Goal: Task Accomplishment & Management: Complete application form

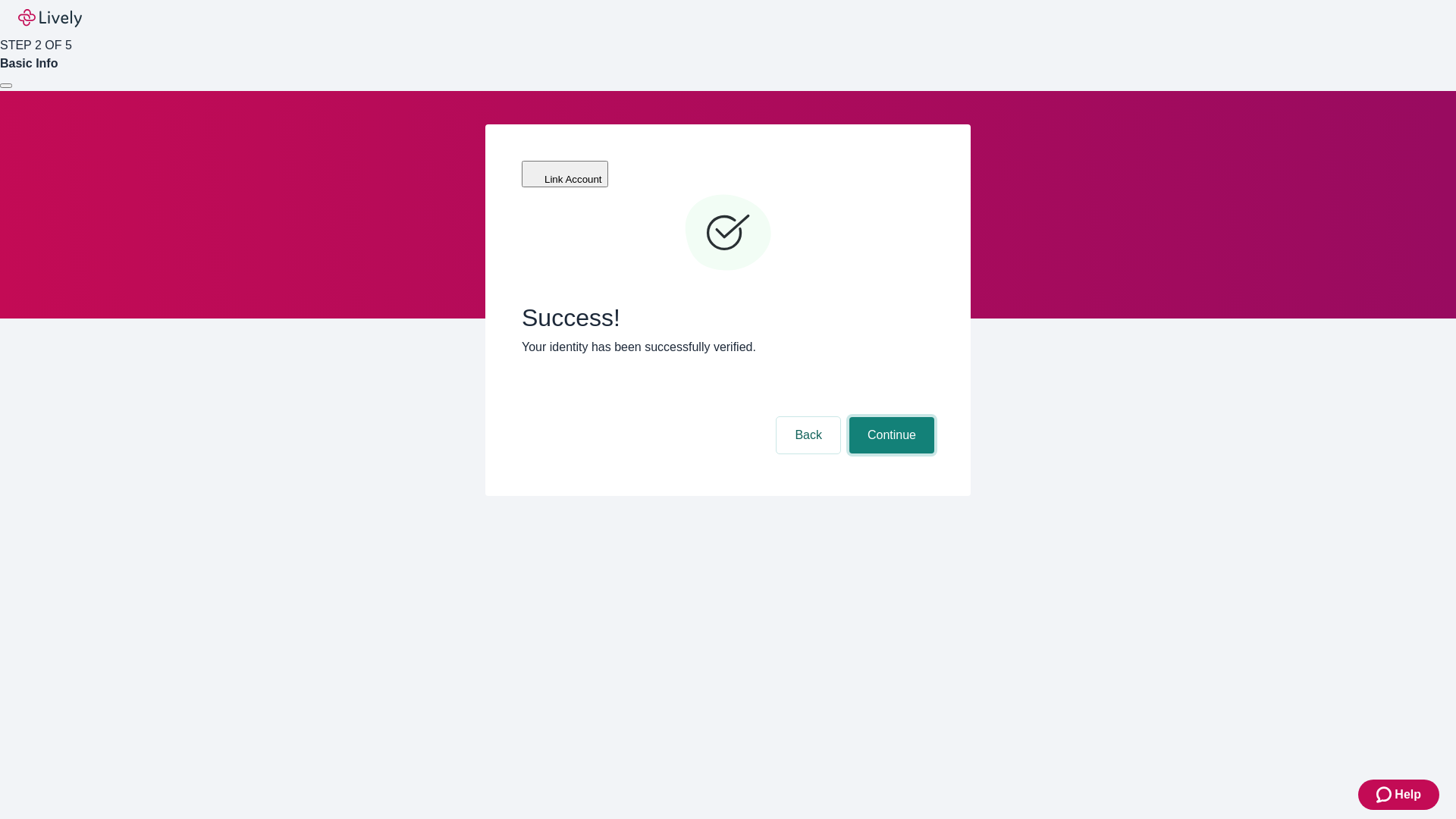
click at [889, 417] on button "Continue" at bounding box center [892, 435] width 85 height 36
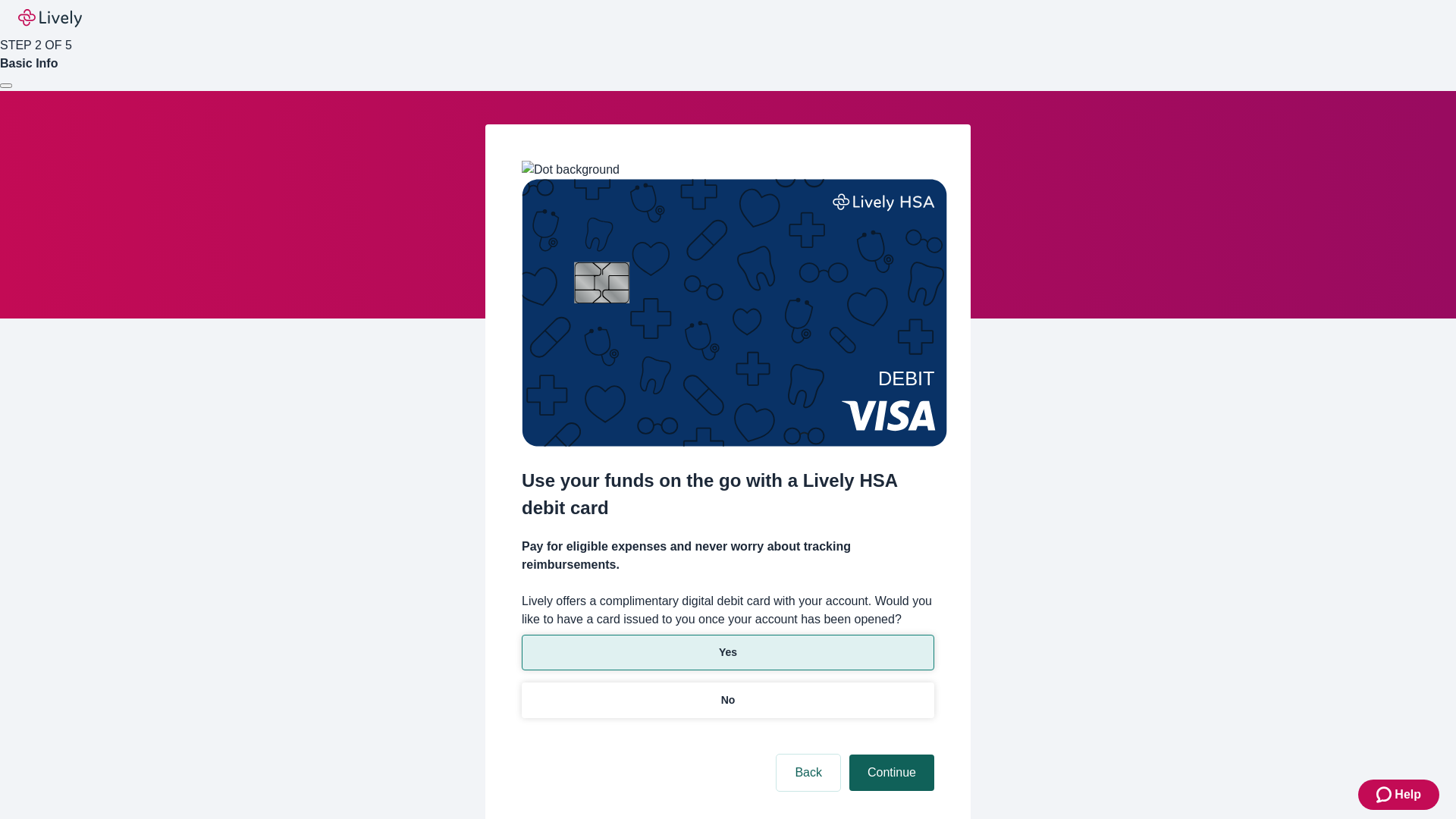
click at [728, 645] on p "Yes" at bounding box center [728, 653] width 18 height 16
click at [889, 755] on button "Continue" at bounding box center [892, 773] width 85 height 36
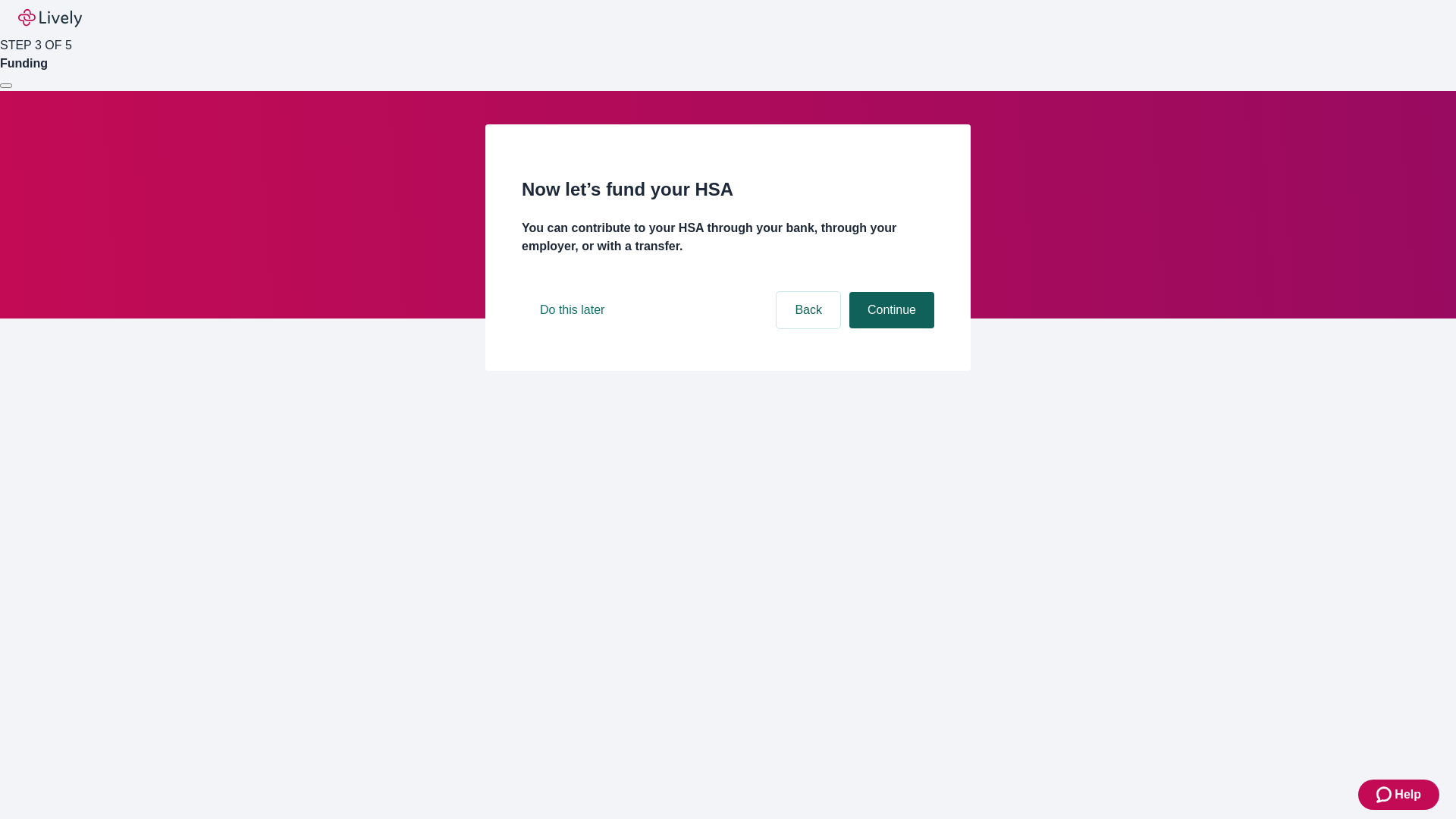
click at [889, 329] on button "Continue" at bounding box center [892, 311] width 85 height 36
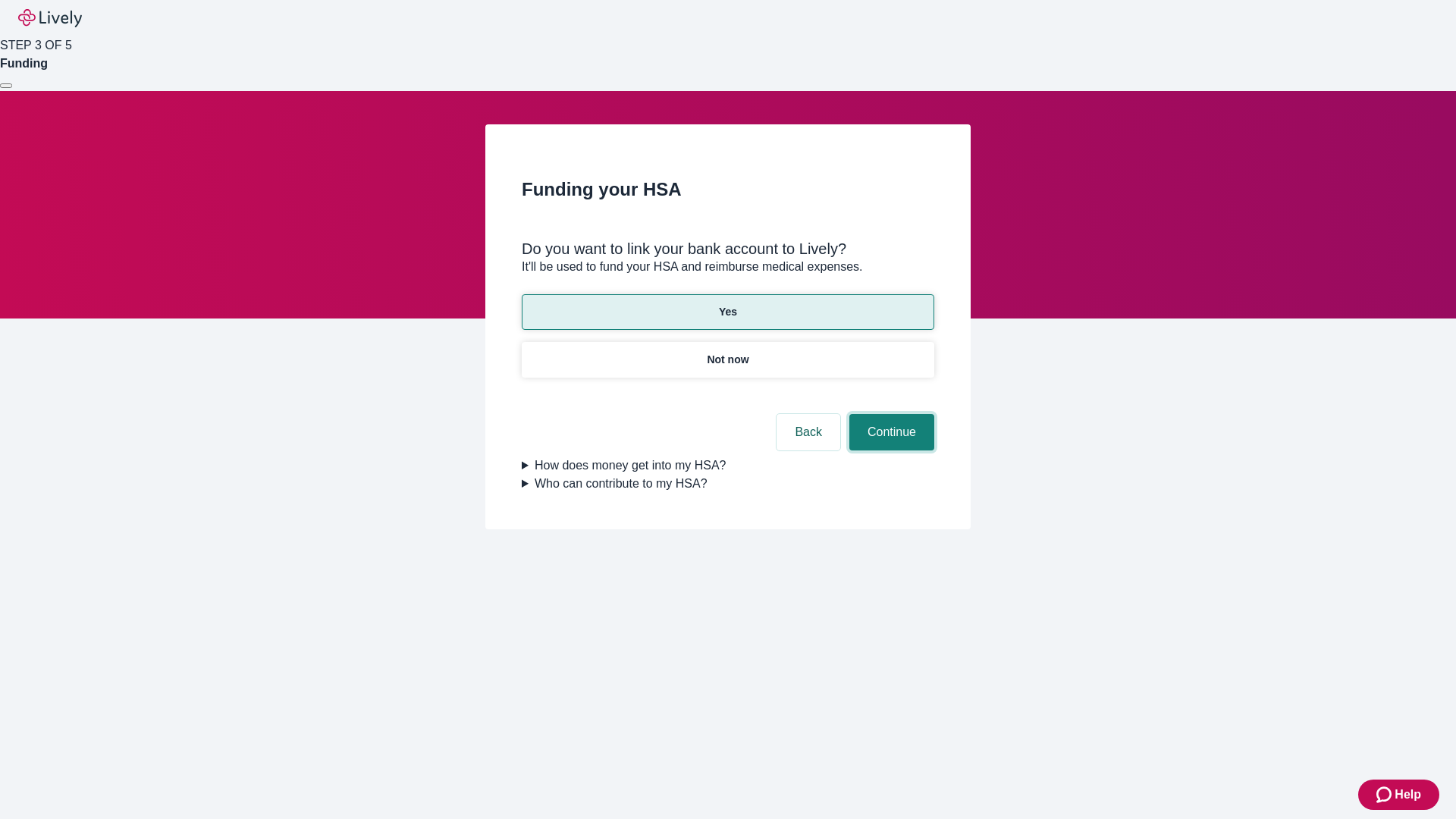
click at [889, 415] on button "Continue" at bounding box center [892, 433] width 85 height 36
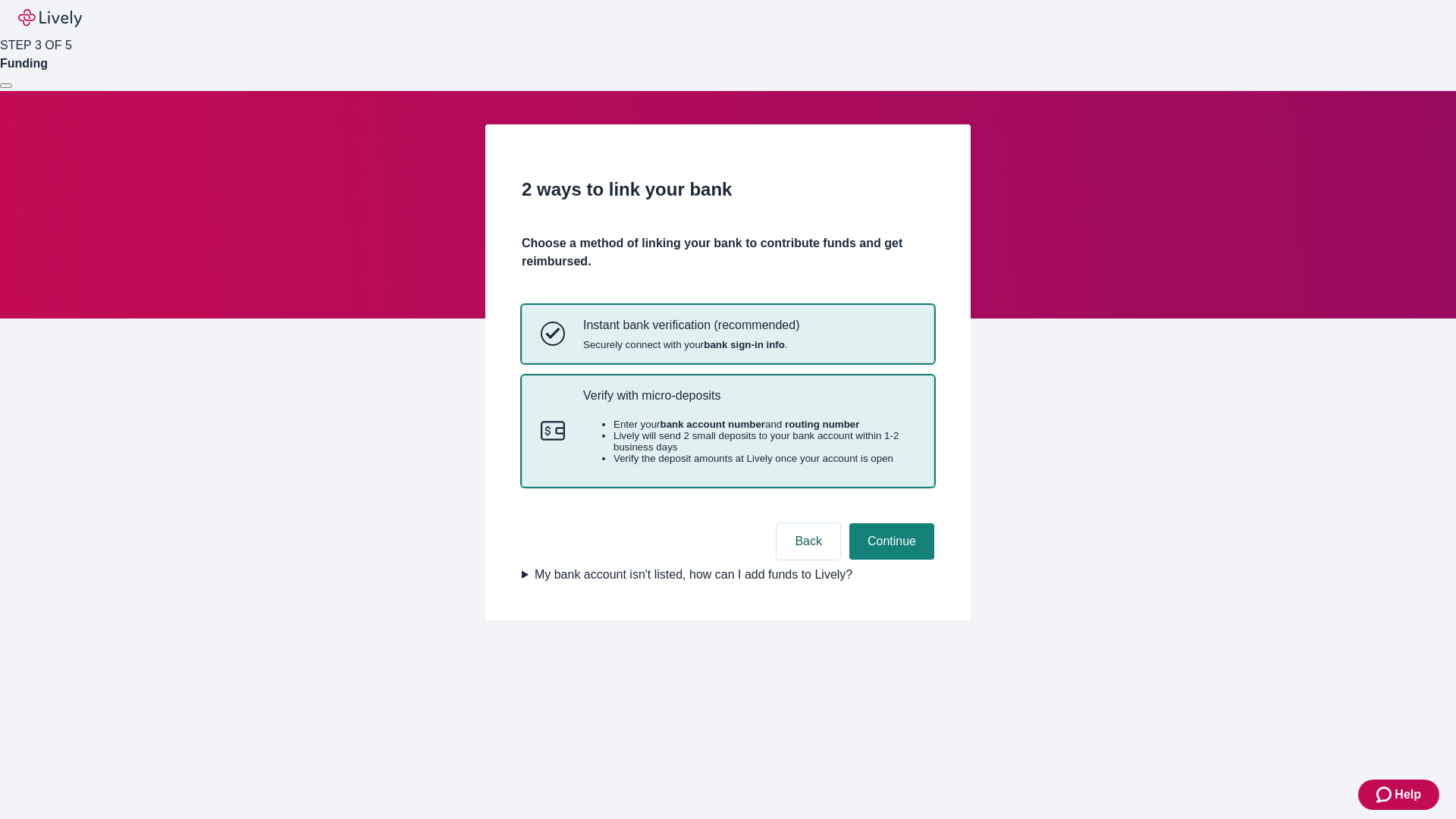
click at [748, 403] on p "Verify with micro-deposits" at bounding box center [749, 396] width 332 height 15
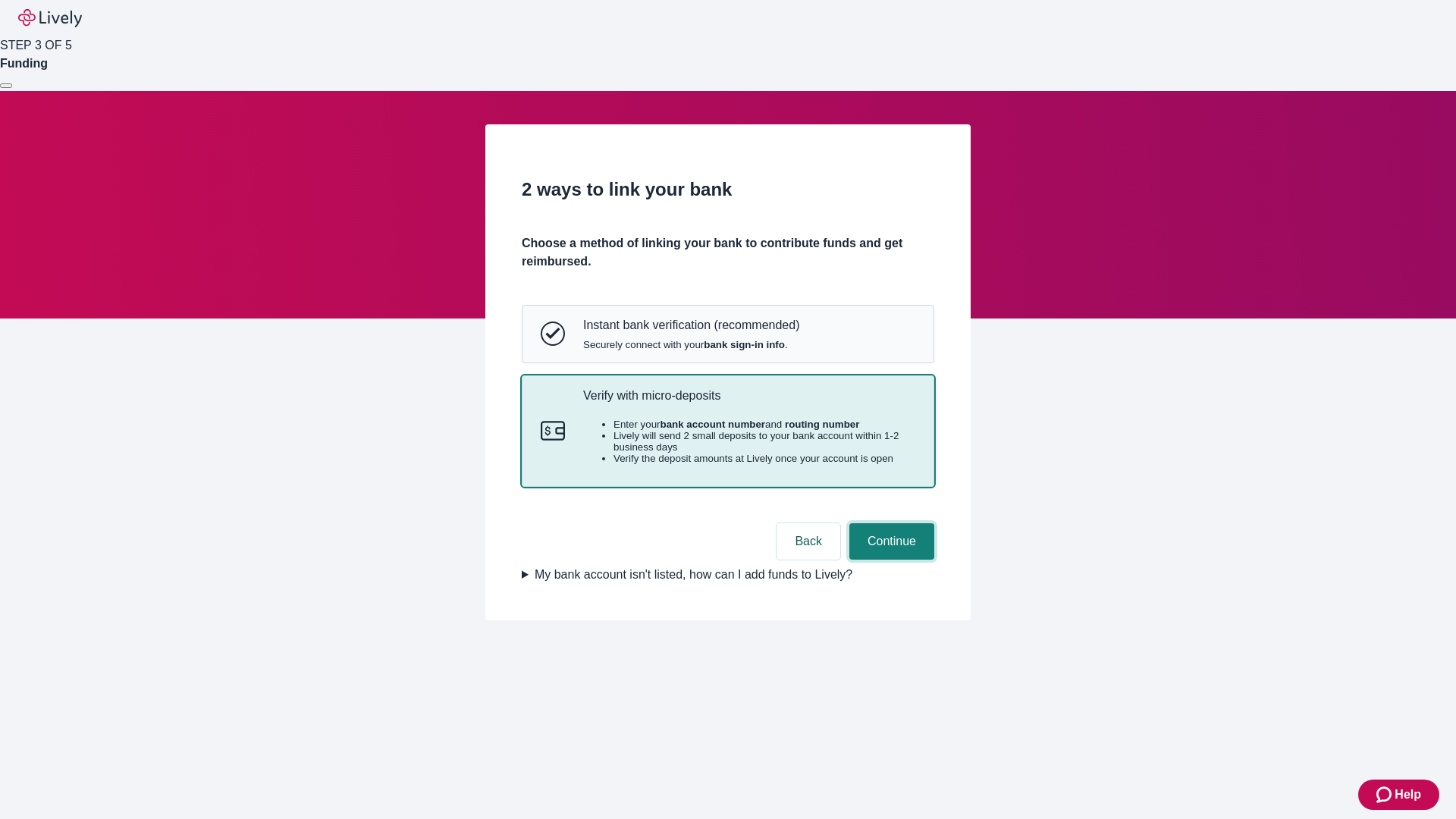
click at [889, 560] on button "Continue" at bounding box center [892, 542] width 85 height 36
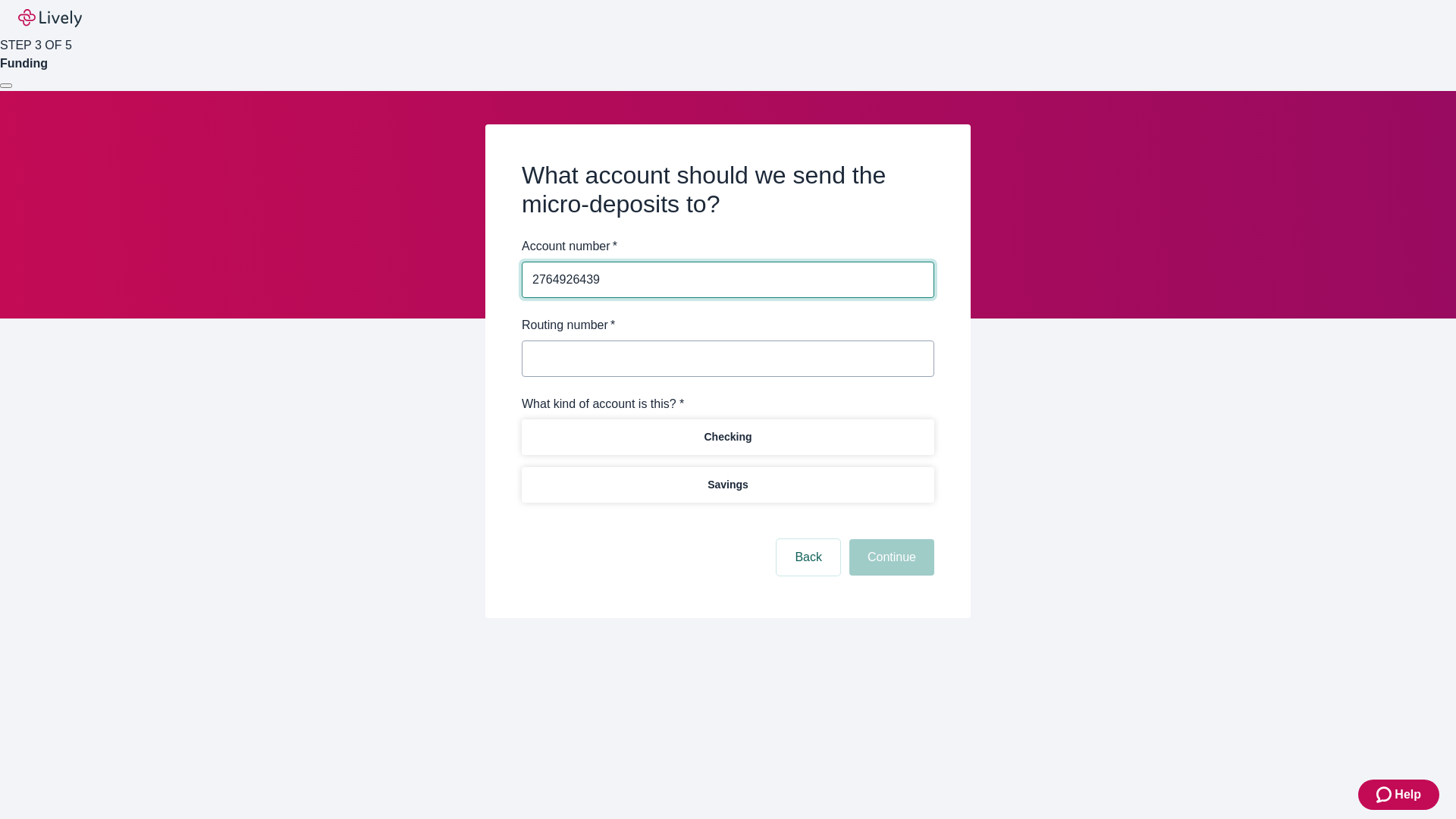
type input "2764926439"
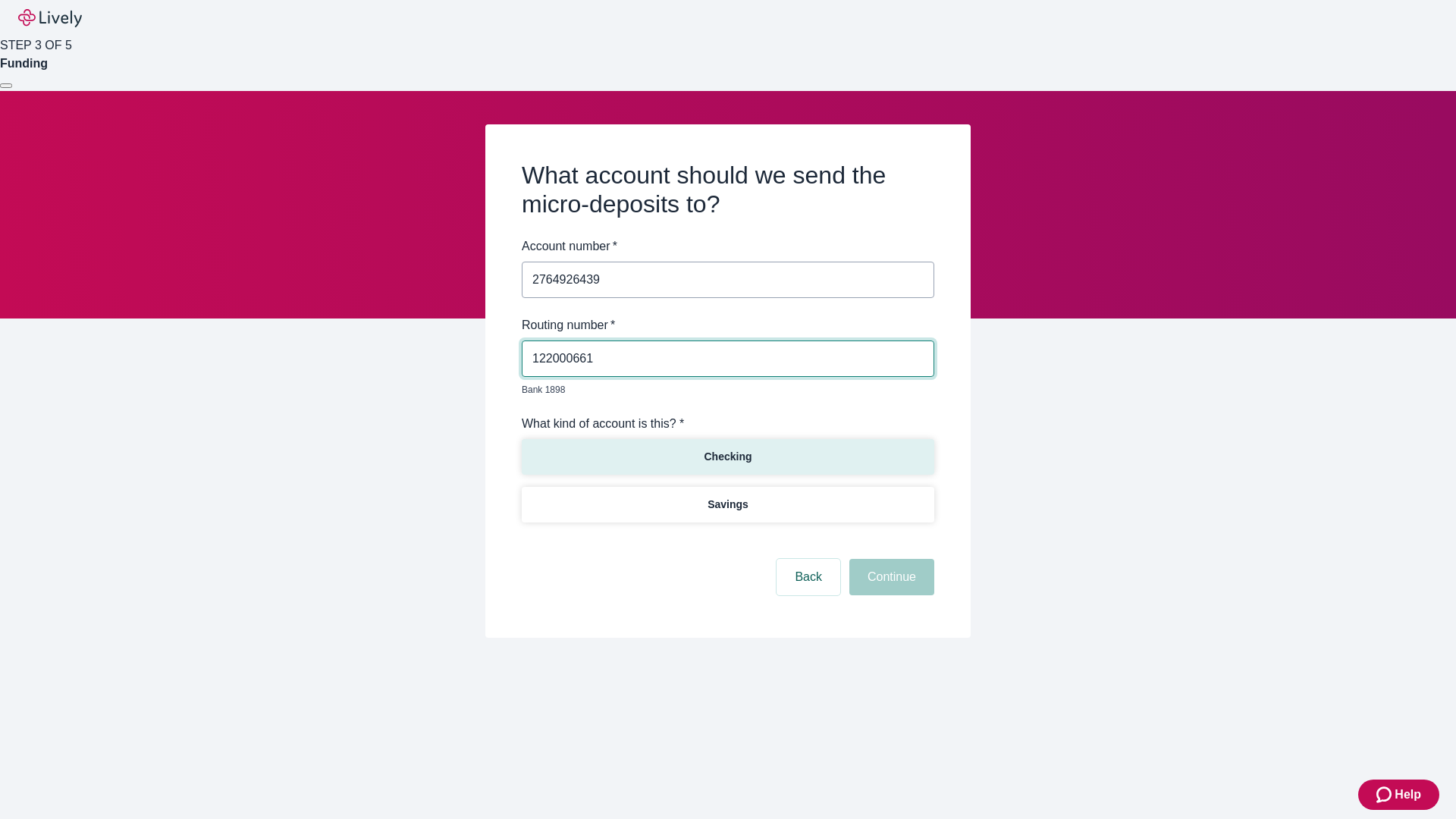
type input "122000661"
click at [728, 449] on p "Checking" at bounding box center [728, 457] width 48 height 16
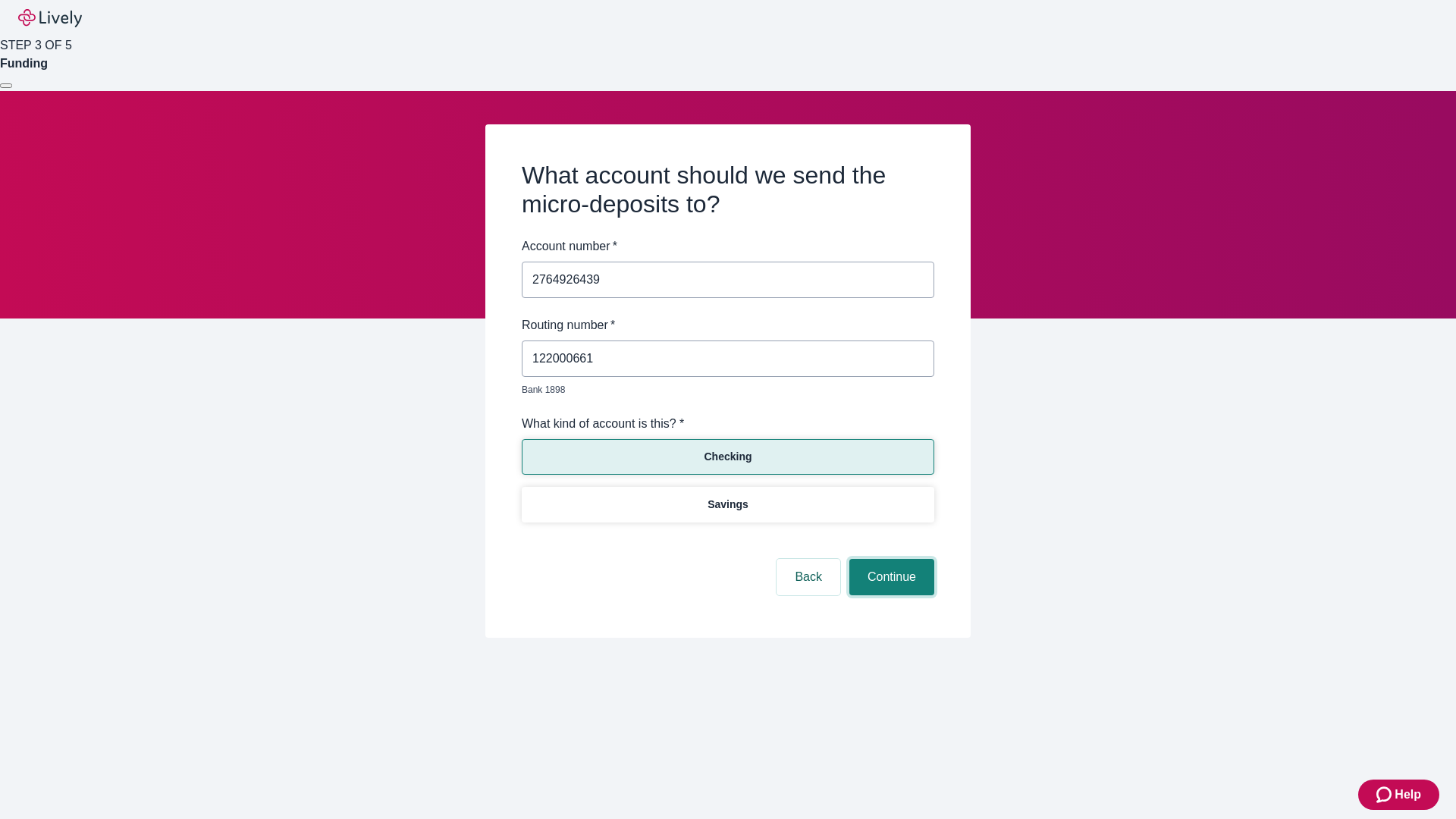
click at [889, 560] on button "Continue" at bounding box center [892, 577] width 85 height 36
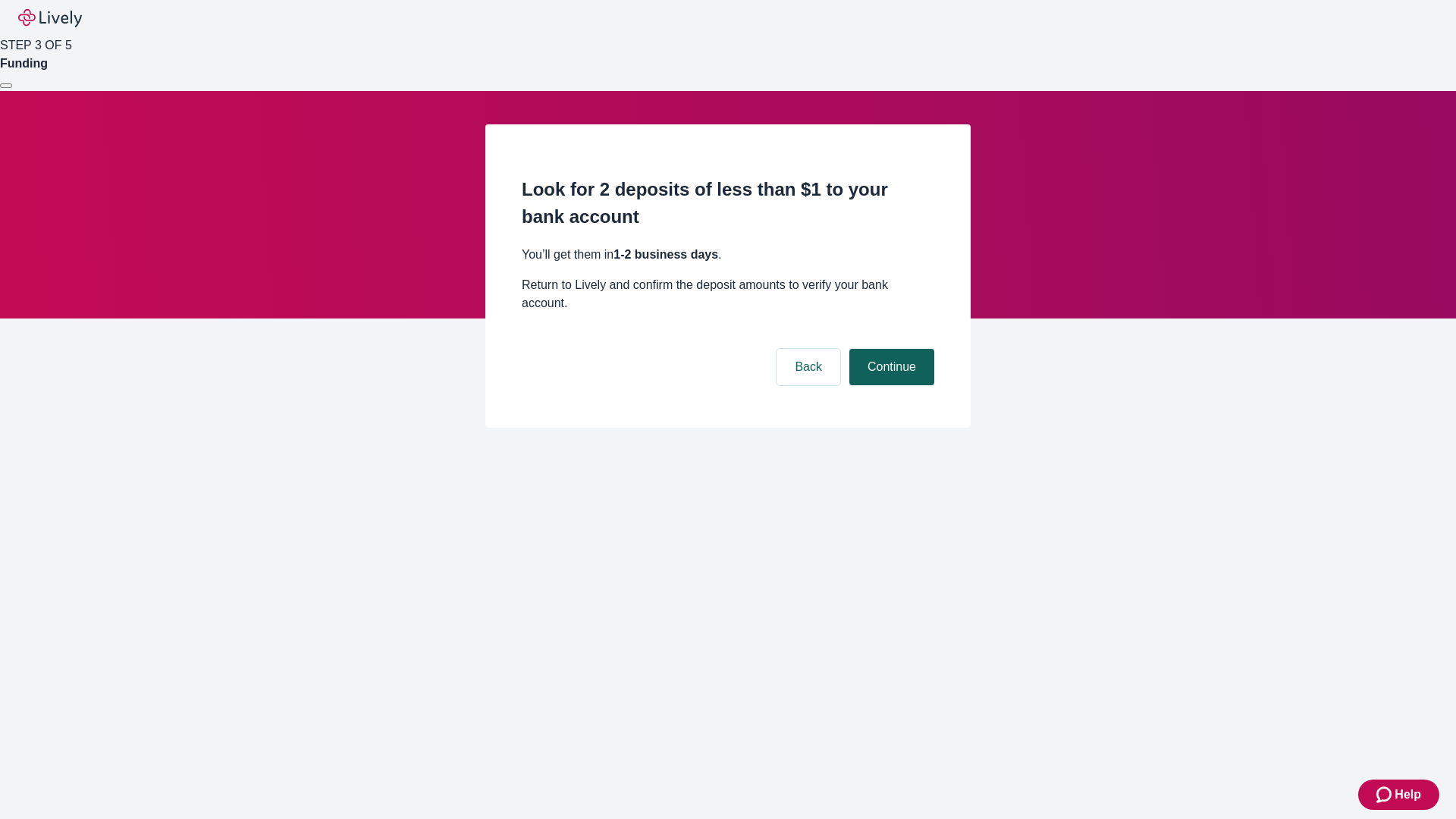
click at [889, 349] on button "Continue" at bounding box center [892, 367] width 85 height 36
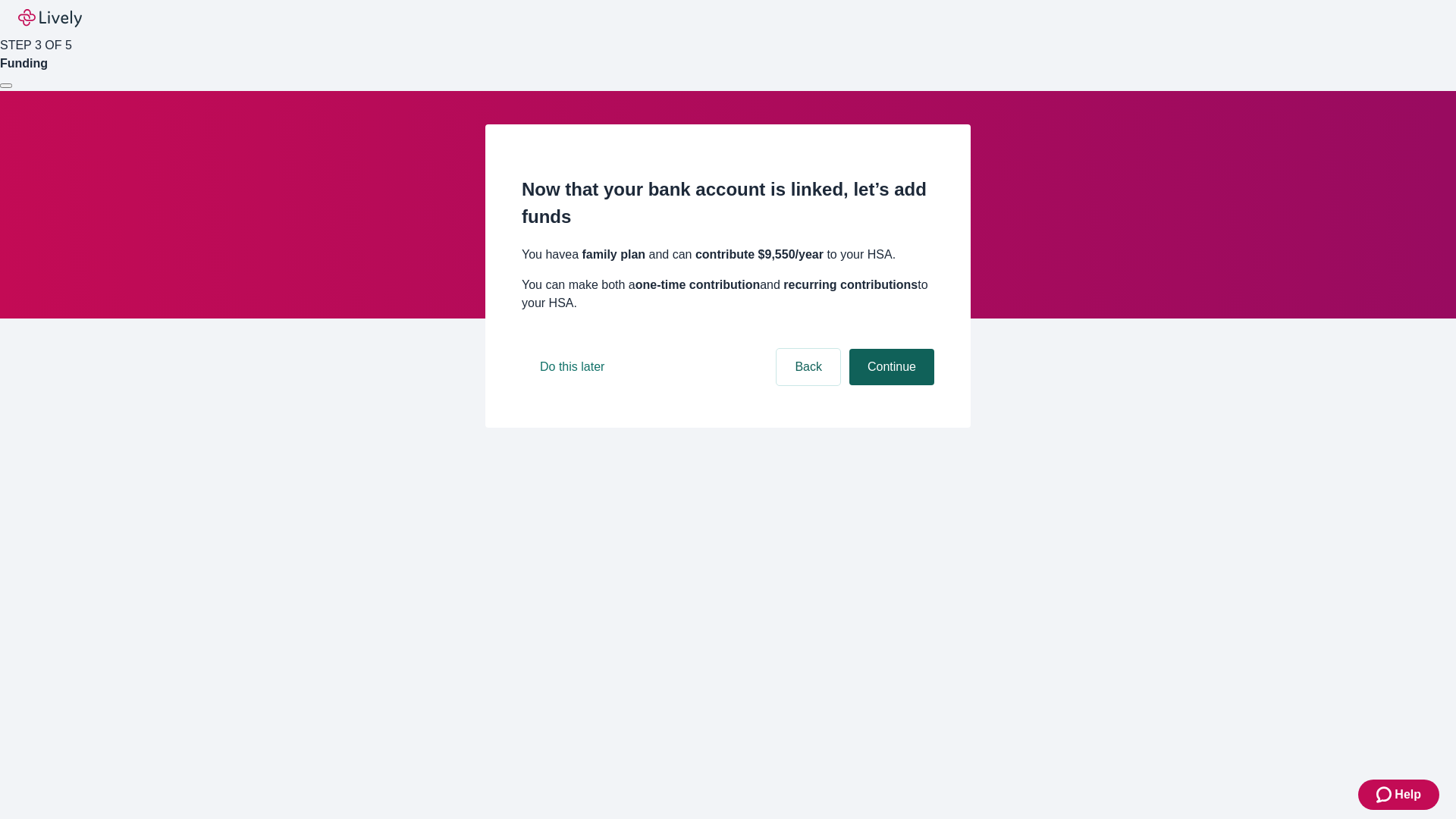
click at [889, 385] on button "Continue" at bounding box center [892, 367] width 85 height 36
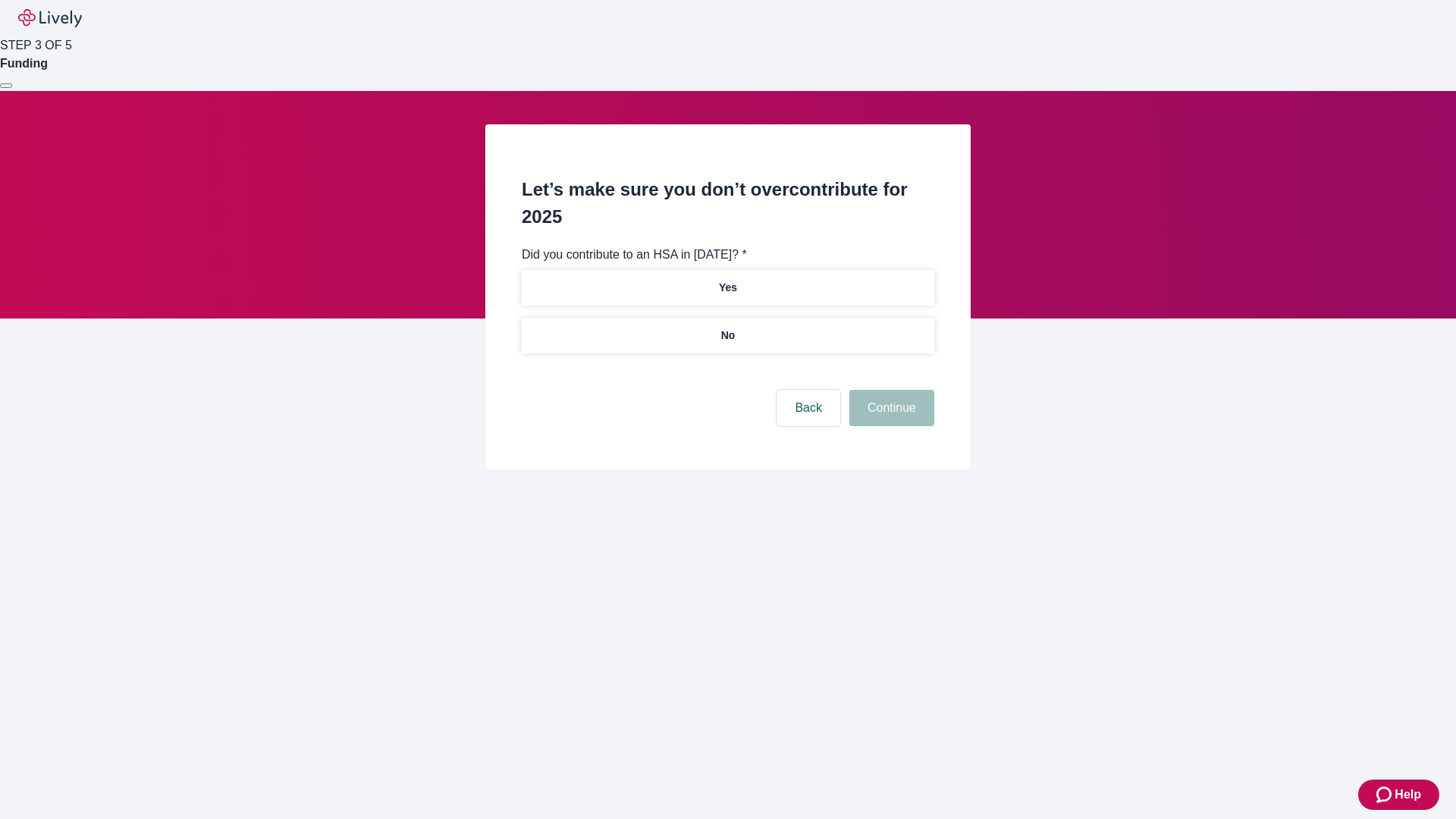
click at [728, 328] on p "No" at bounding box center [728, 336] width 15 height 16
click at [889, 390] on button "Continue" at bounding box center [892, 408] width 85 height 36
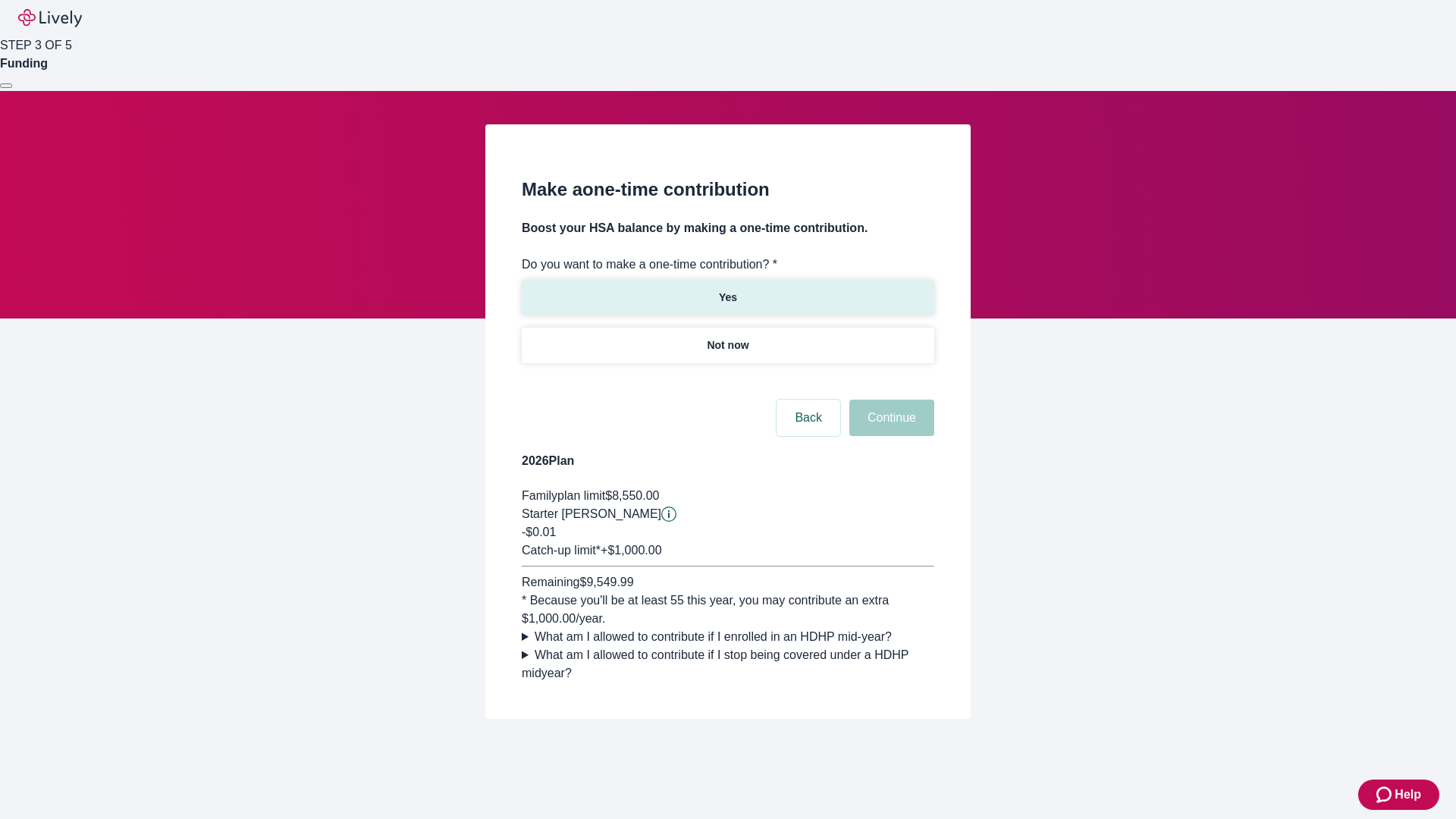
click at [728, 290] on p "Yes" at bounding box center [728, 298] width 18 height 16
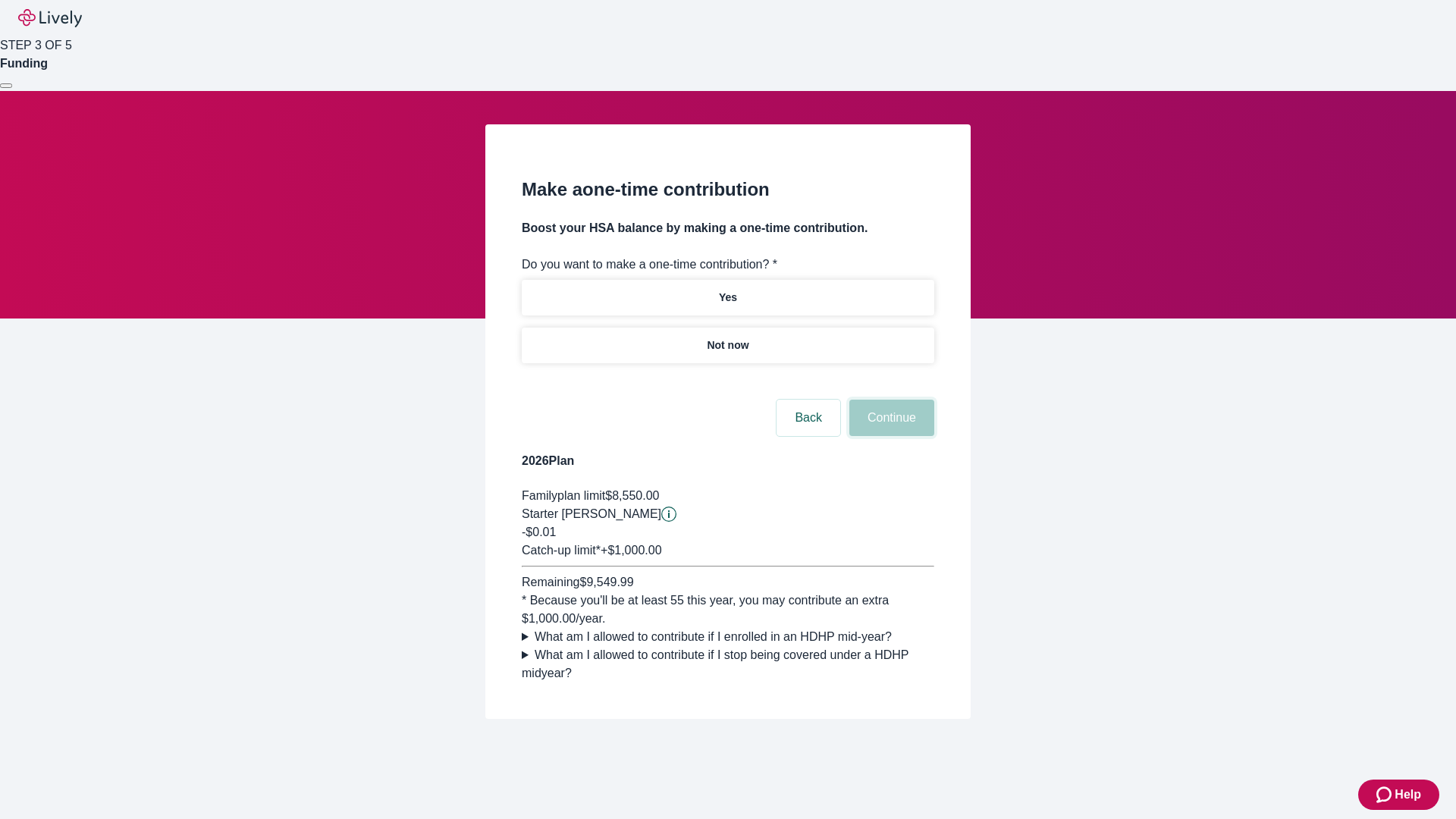
click at [889, 436] on button "Continue" at bounding box center [892, 418] width 85 height 36
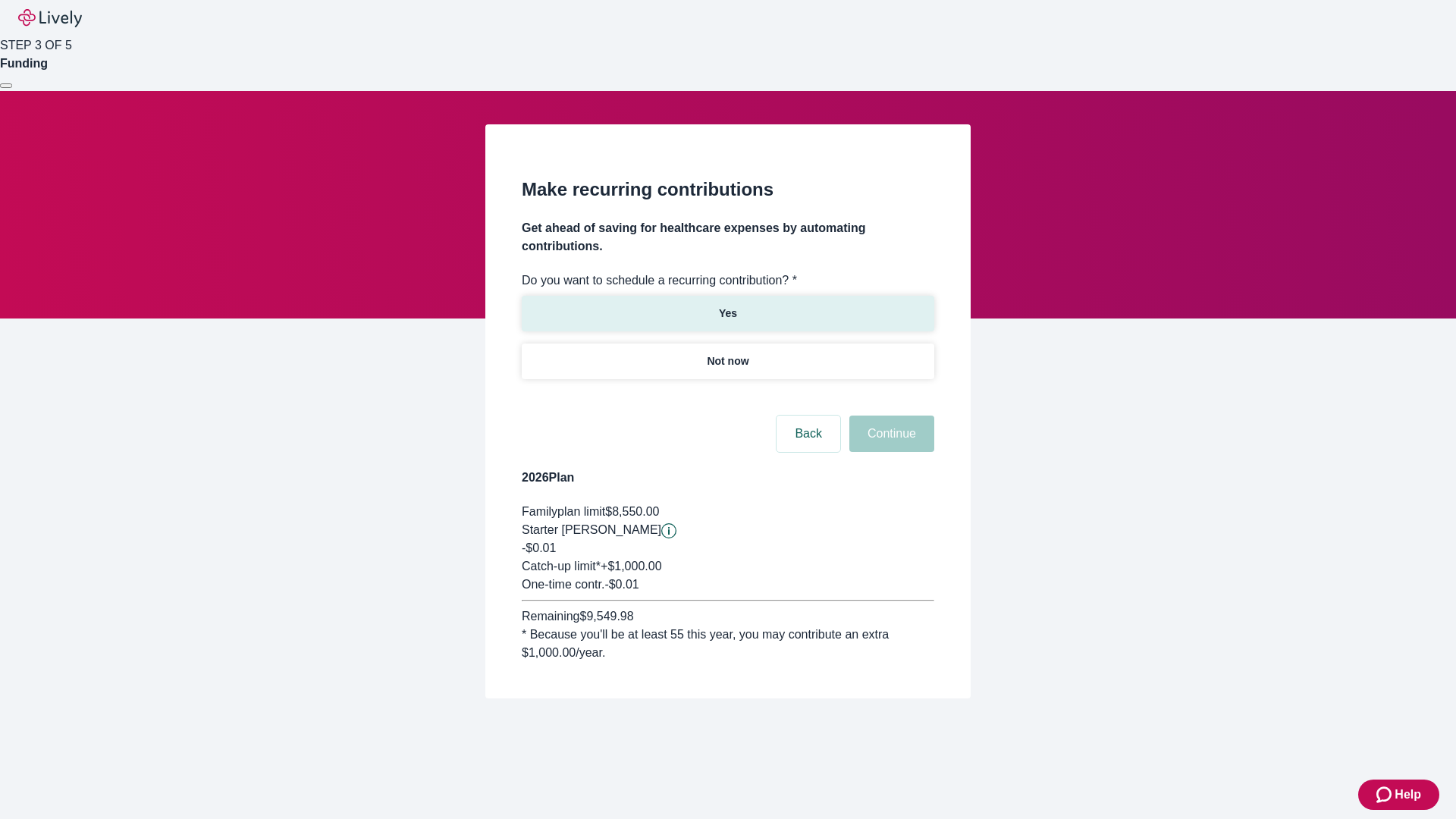
click at [728, 305] on p "Yes" at bounding box center [728, 313] width 18 height 16
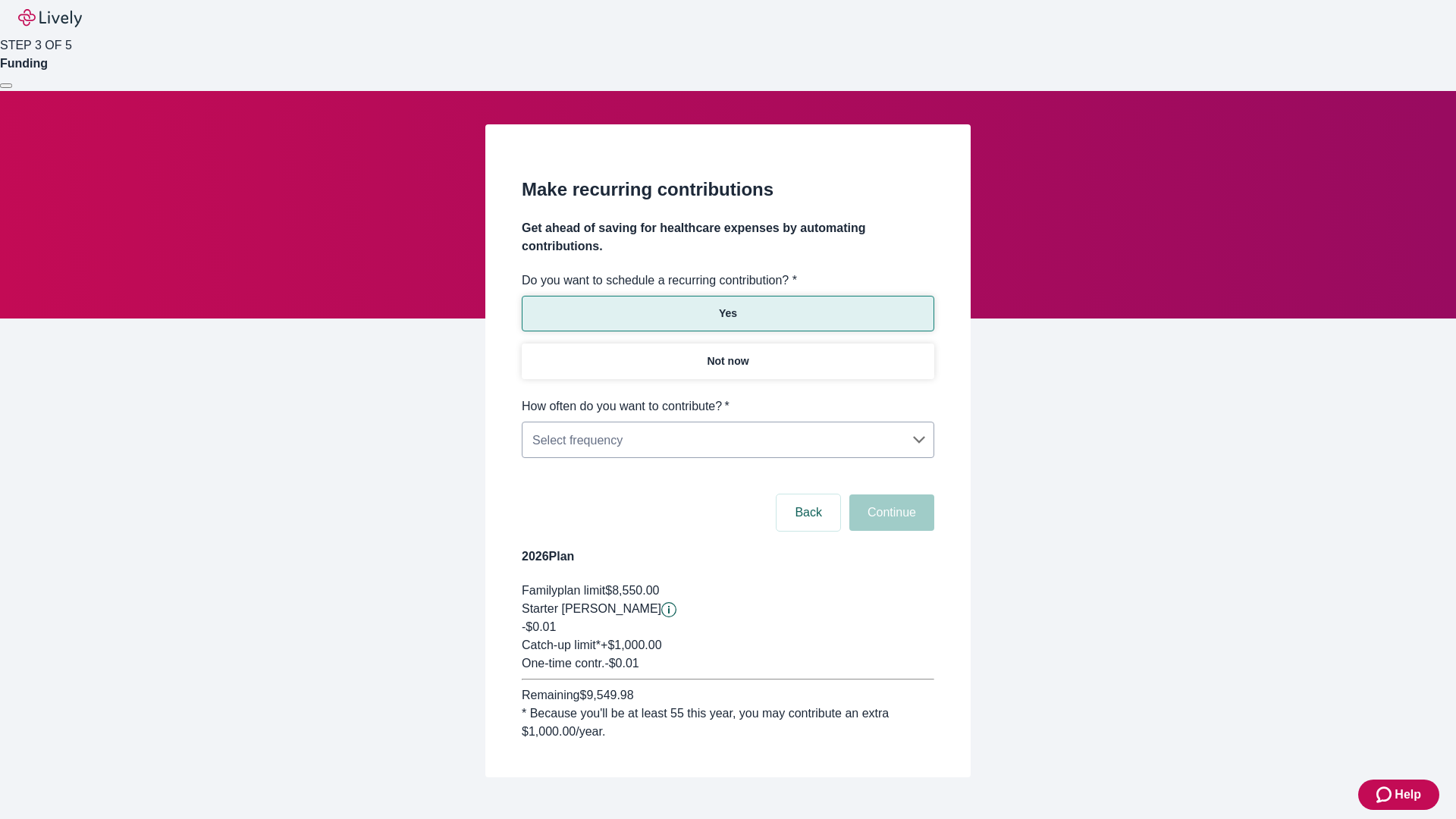
click at [728, 397] on body "Help STEP 3 OF 5 Funding Make recurring contributions Get ahead of saving for h…" at bounding box center [728, 425] width 1456 height 851
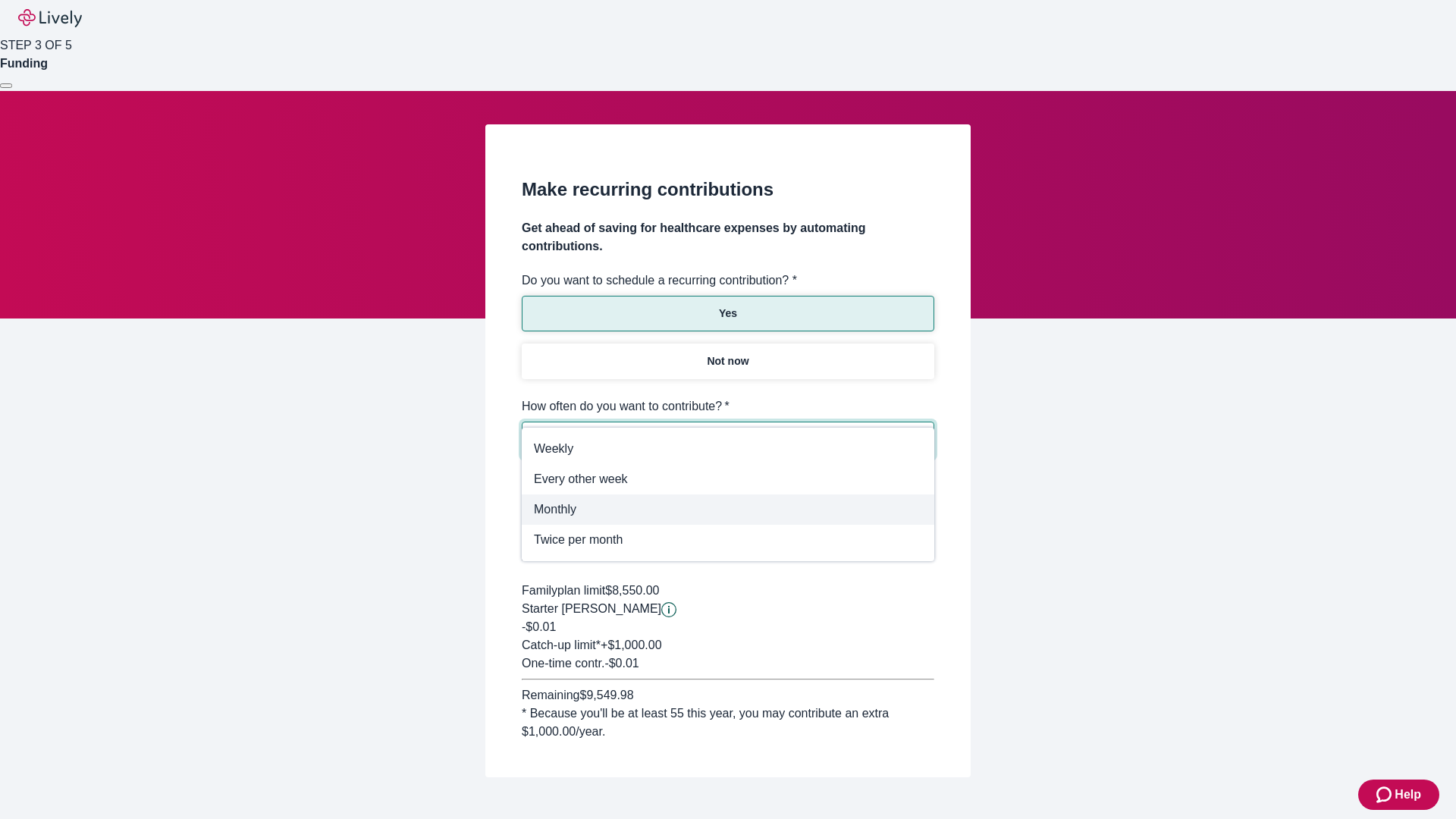
click at [728, 510] on span "Monthly" at bounding box center [728, 509] width 389 height 18
type input "Monthly"
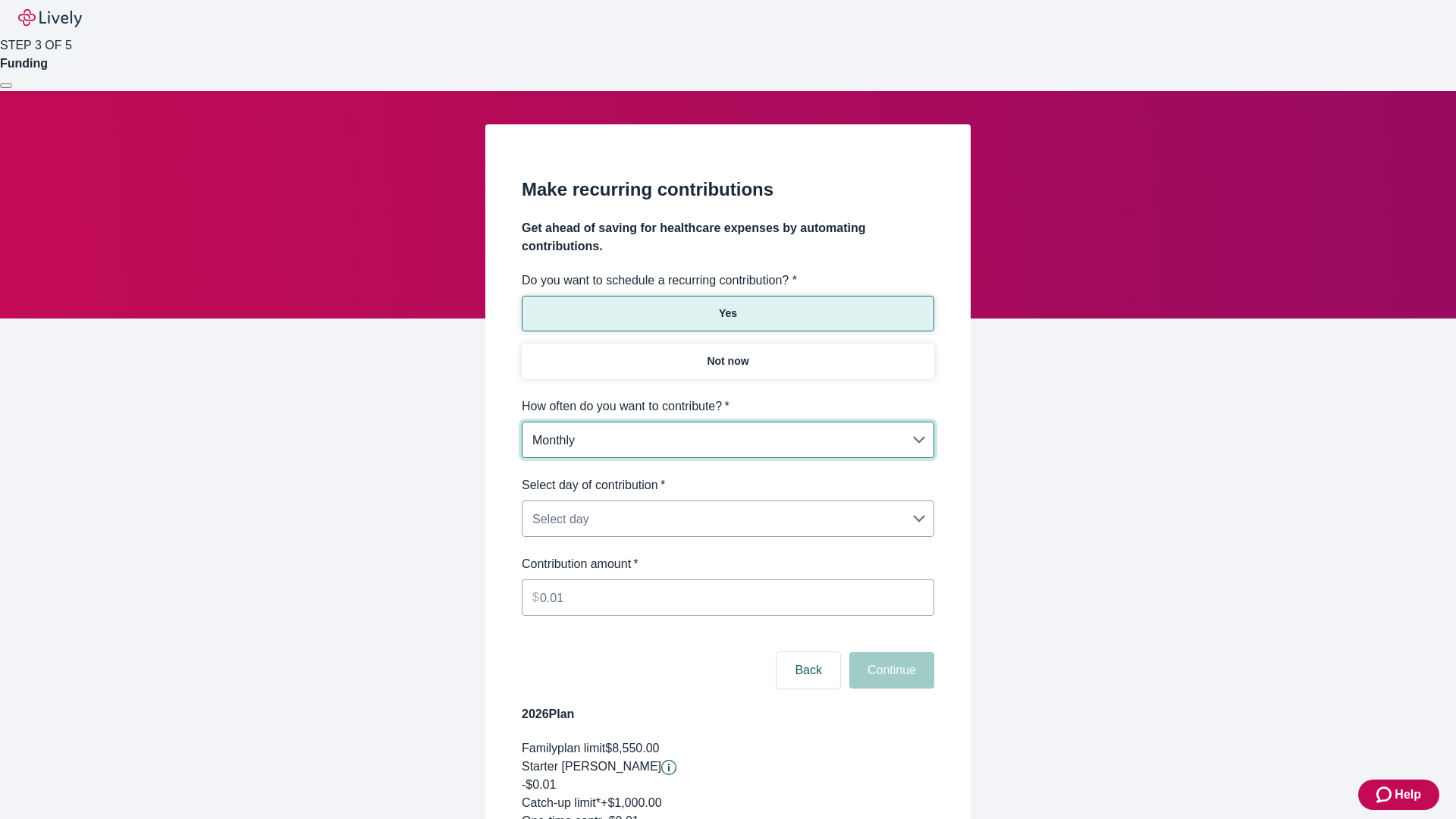
click at [728, 477] on body "Help STEP 3 OF 5 Funding Make recurring contributions Get ahead of saving for h…" at bounding box center [728, 504] width 1456 height 1008
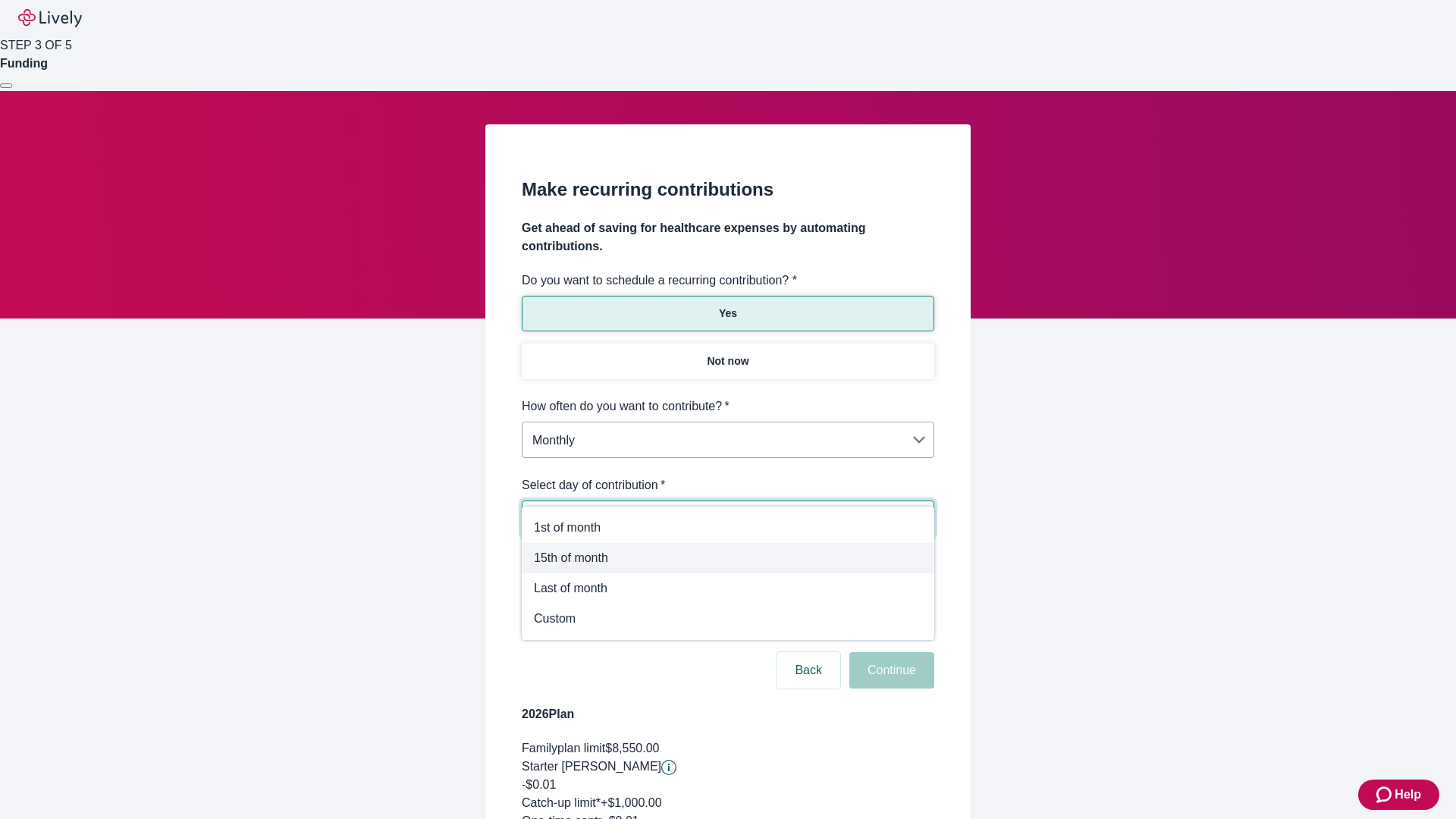
click at [728, 558] on span "15th of month" at bounding box center [728, 558] width 389 height 18
type input "Monthly15th"
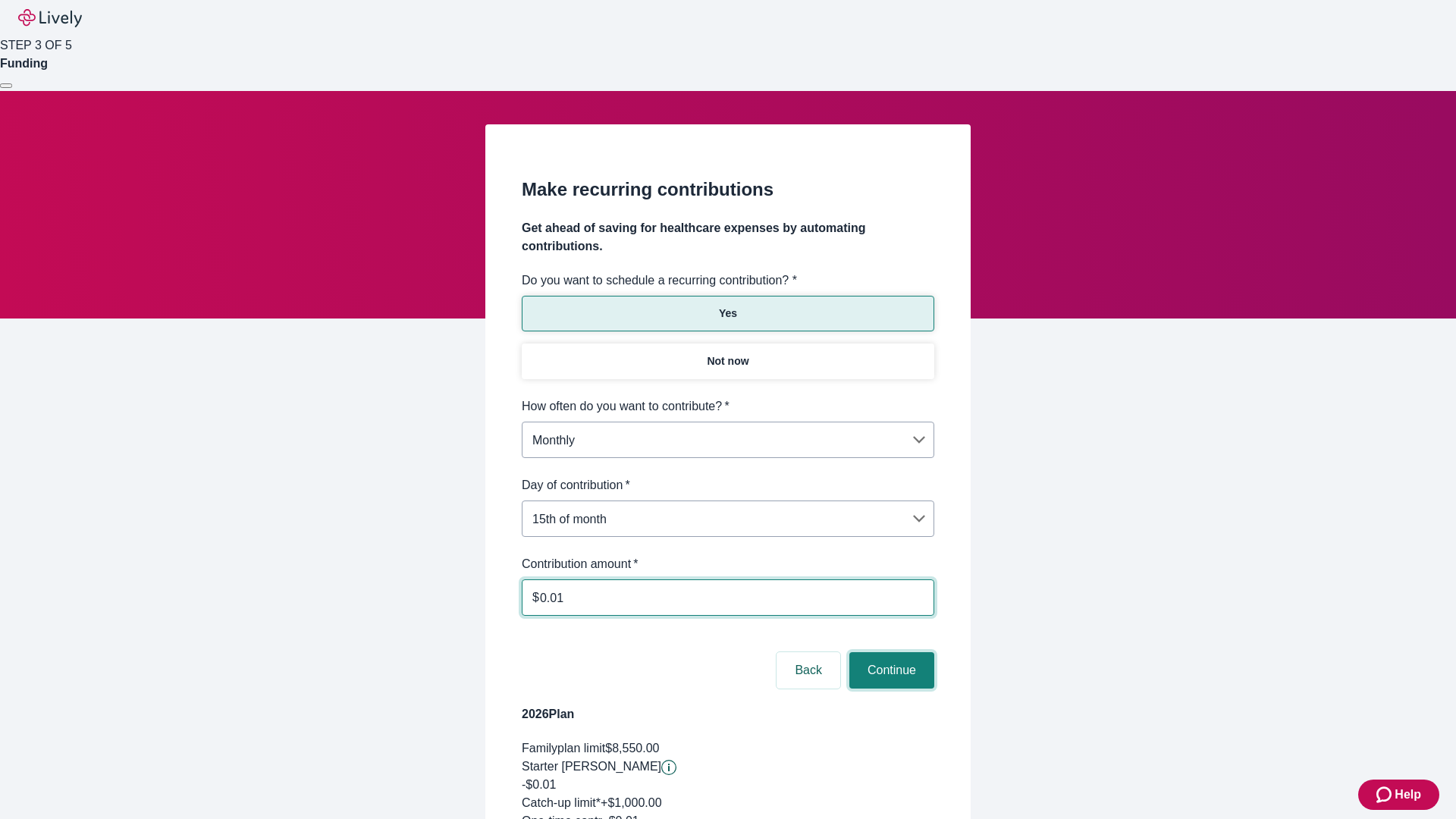
click at [889, 652] on button "Continue" at bounding box center [892, 670] width 85 height 36
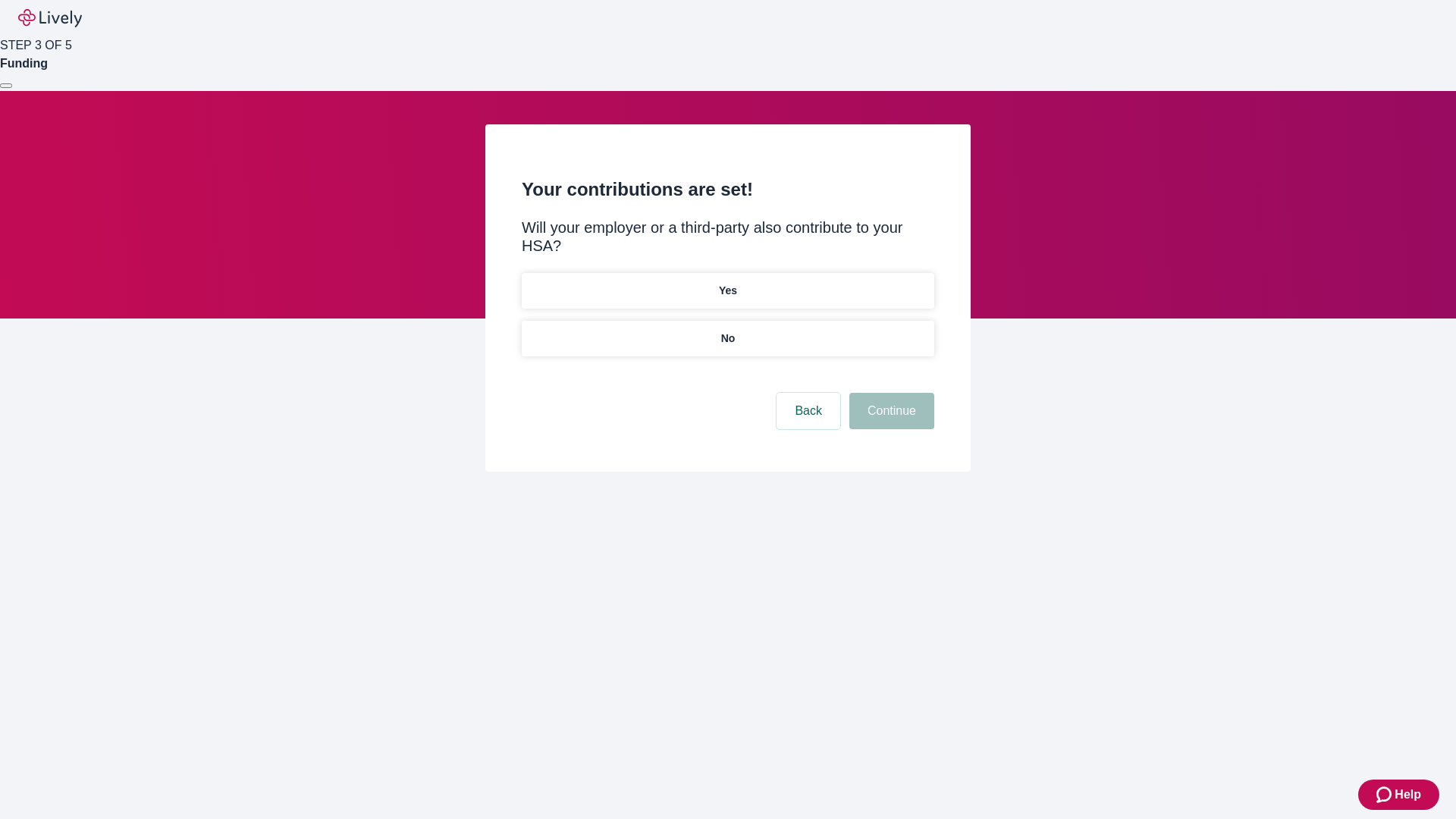
click at [728, 283] on p "Yes" at bounding box center [728, 291] width 18 height 16
click at [889, 393] on button "Continue" at bounding box center [892, 411] width 85 height 36
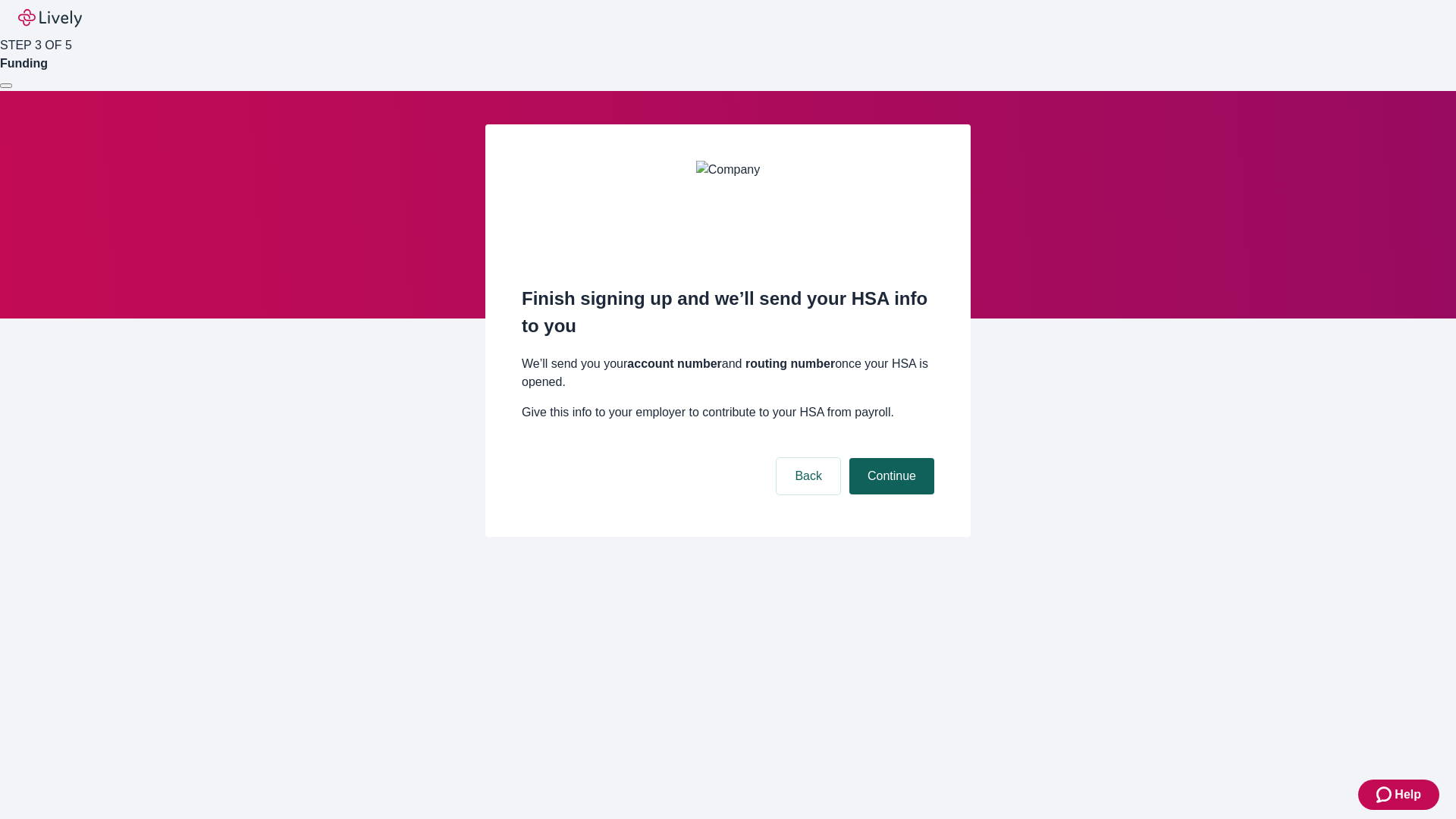
click at [889, 459] on button "Continue" at bounding box center [892, 477] width 85 height 36
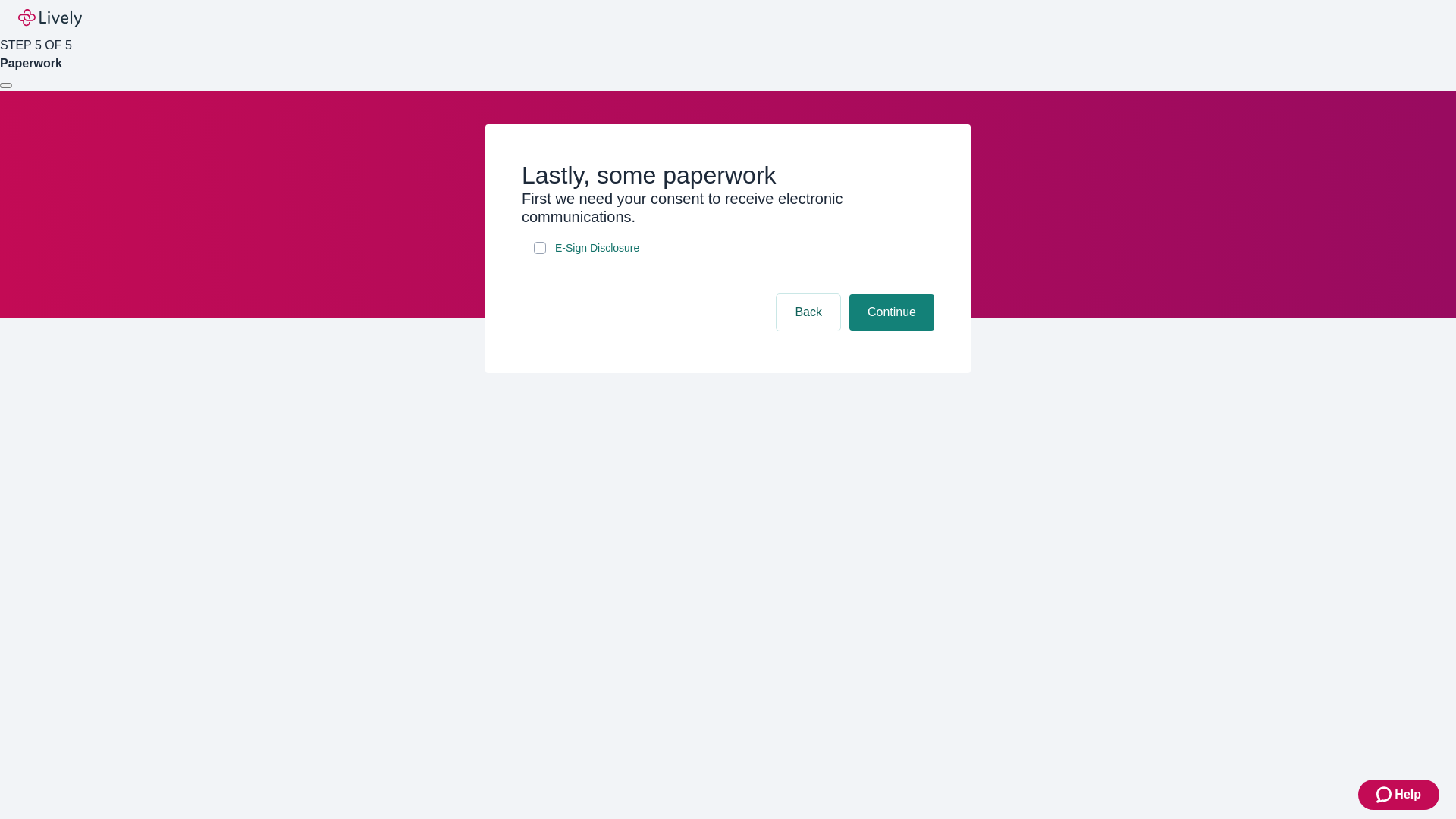
click at [540, 254] on input "E-Sign Disclosure" at bounding box center [540, 248] width 12 height 12
checkbox input "true"
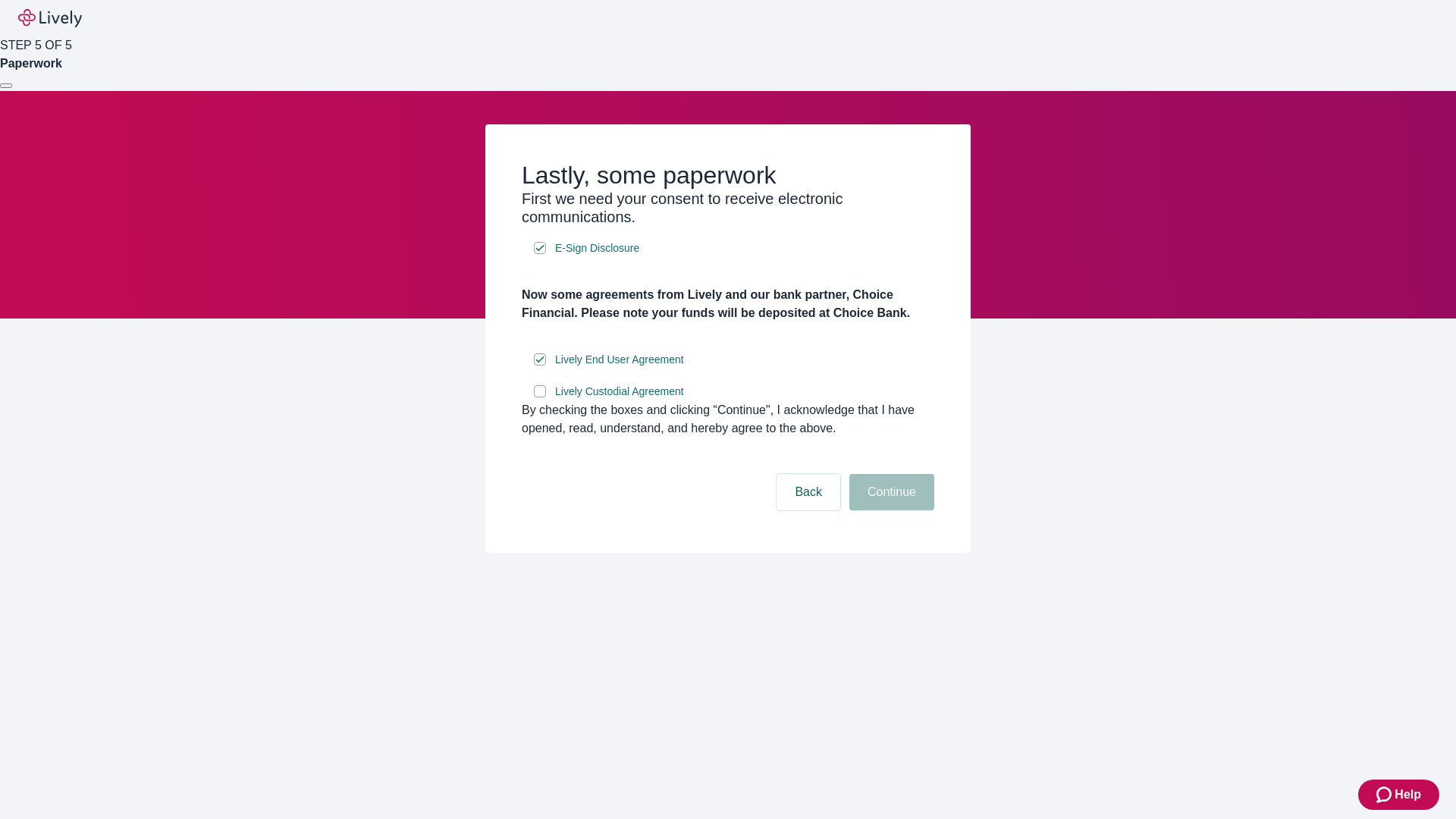
click at [540, 397] on input "Lively Custodial Agreement" at bounding box center [540, 391] width 12 height 12
checkbox input "true"
click at [889, 511] on button "Continue" at bounding box center [892, 492] width 85 height 36
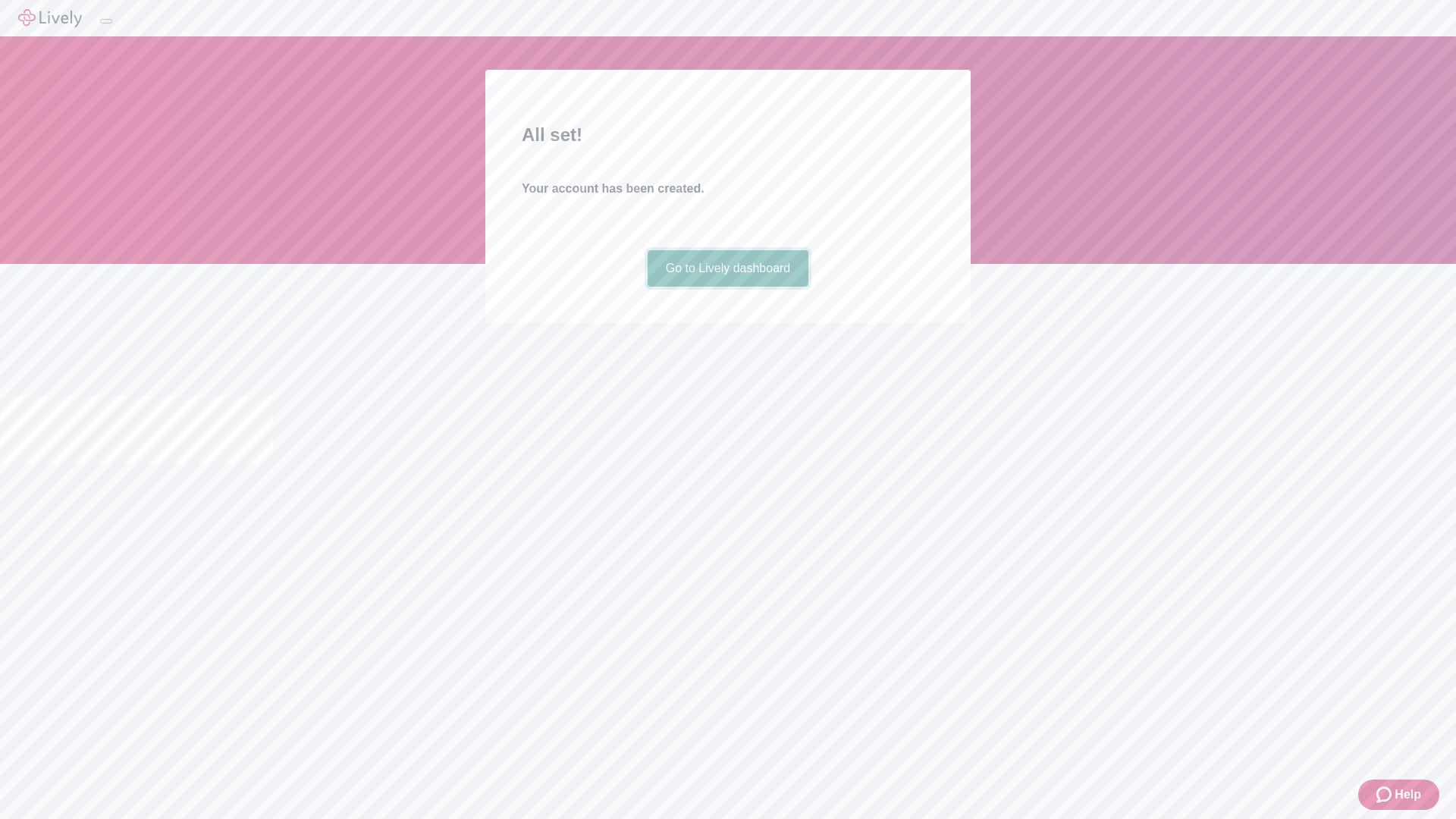
click at [728, 286] on link "Go to Lively dashboard" at bounding box center [728, 268] width 162 height 36
